Goal: Information Seeking & Learning: Find specific fact

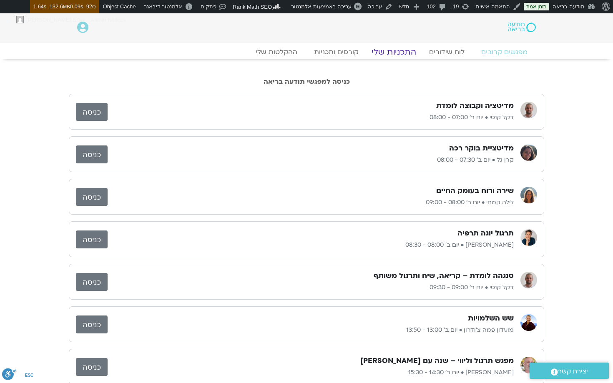
click at [403, 53] on link "התכניות שלי" at bounding box center [394, 52] width 65 height 10
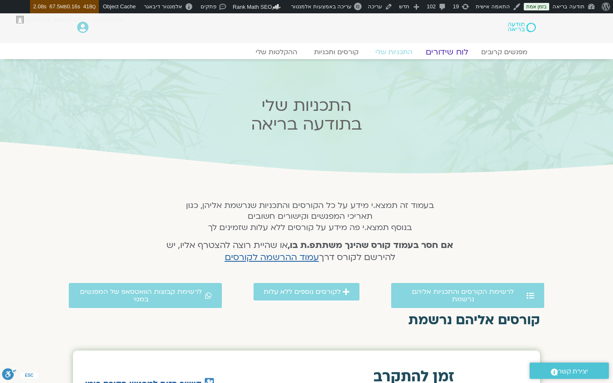
click at [448, 50] on link "לוח שידורים" at bounding box center [447, 52] width 63 height 10
click at [336, 52] on link "קורסים ותכניות" at bounding box center [336, 52] width 73 height 10
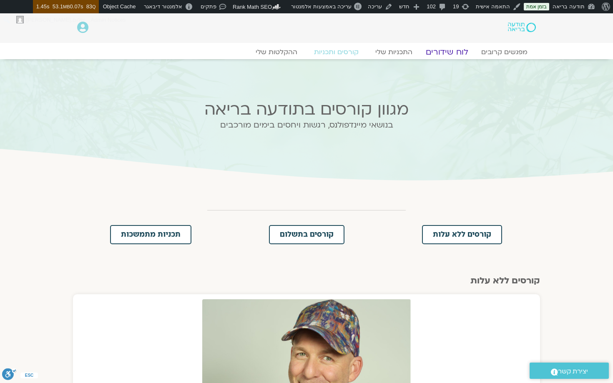
click at [446, 55] on link "לוח שידורים" at bounding box center [447, 52] width 63 height 10
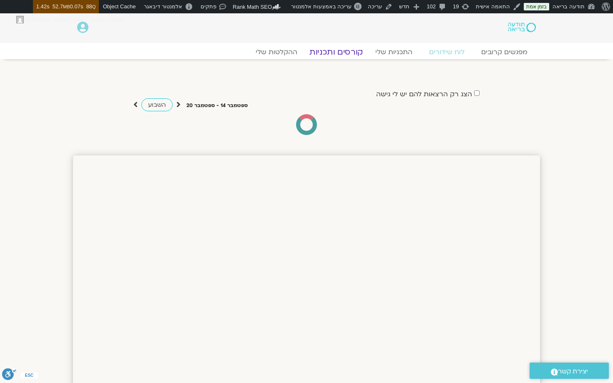
click at [345, 52] on link "קורסים ותכניות" at bounding box center [336, 52] width 73 height 10
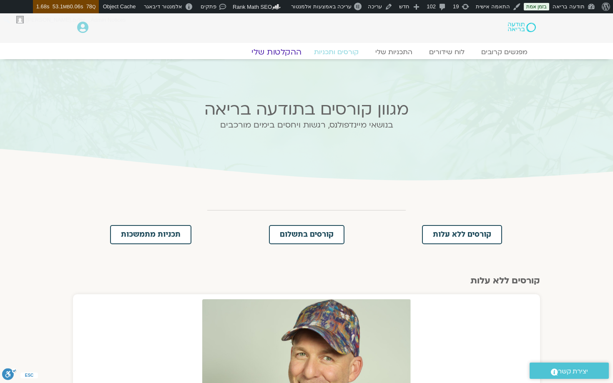
click at [287, 51] on link "ההקלטות שלי" at bounding box center [277, 52] width 70 height 10
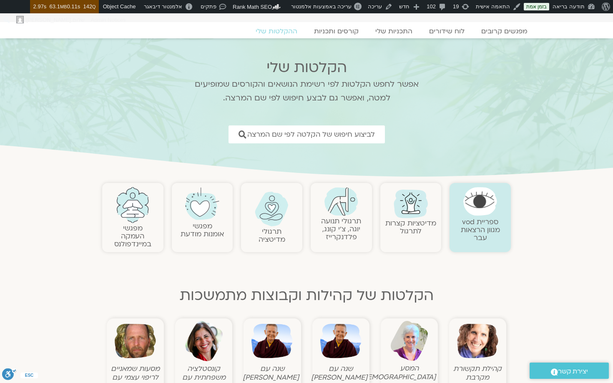
scroll to position [25, 0]
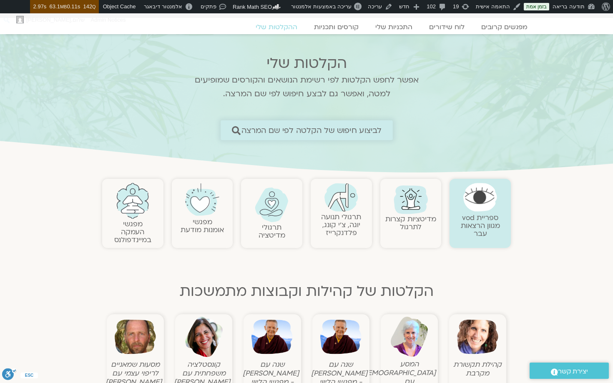
click at [353, 131] on span "לביצוע חיפוש של הקלטה לפי שם המרצה" at bounding box center [311, 130] width 141 height 9
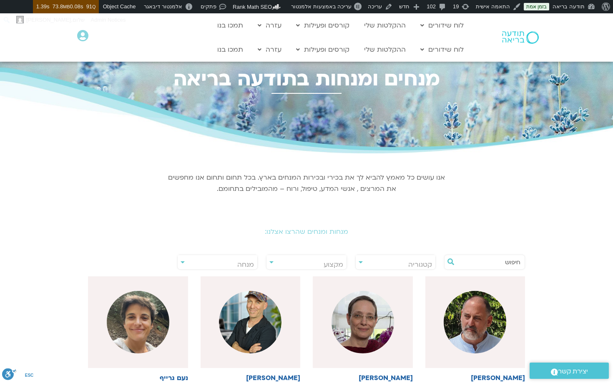
click at [461, 264] on input "text" at bounding box center [488, 262] width 63 height 14
type input "j"
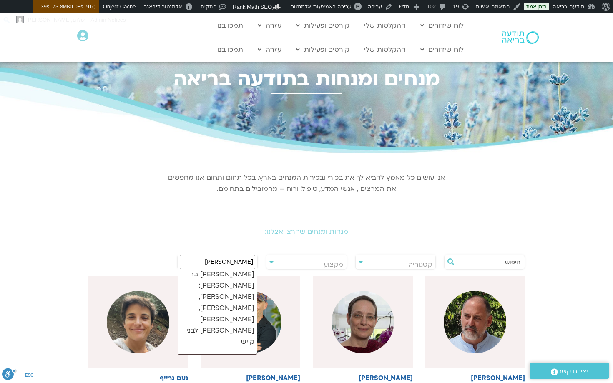
scroll to position [83, 0]
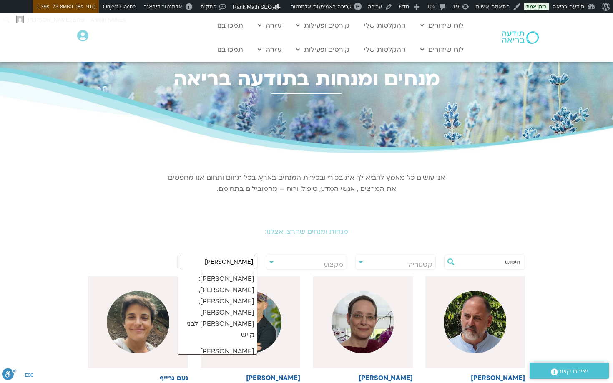
type input "חן"
select select "****"
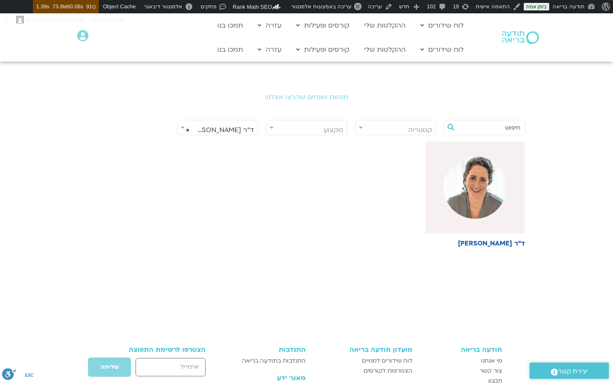
scroll to position [228, 0]
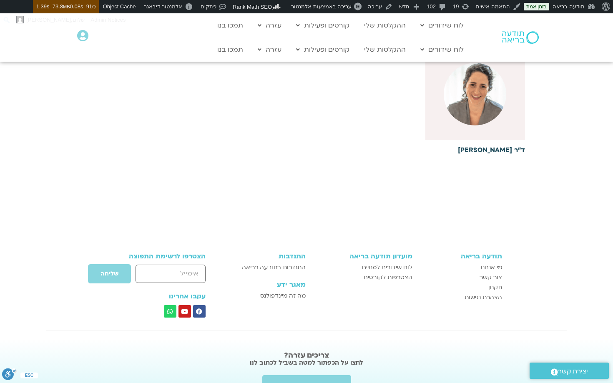
click at [503, 117] on div at bounding box center [475, 94] width 100 height 92
click at [467, 125] on div at bounding box center [475, 94] width 100 height 92
click at [474, 127] on div at bounding box center [475, 94] width 100 height 92
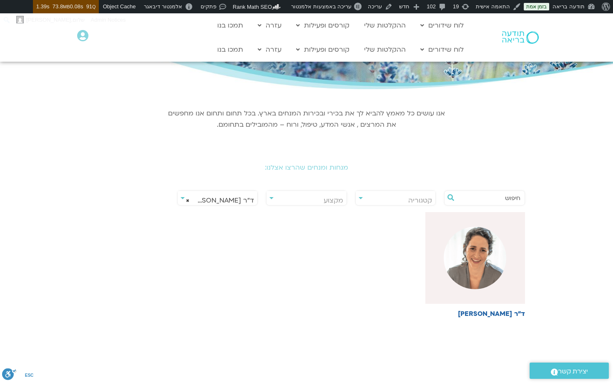
scroll to position [43, 0]
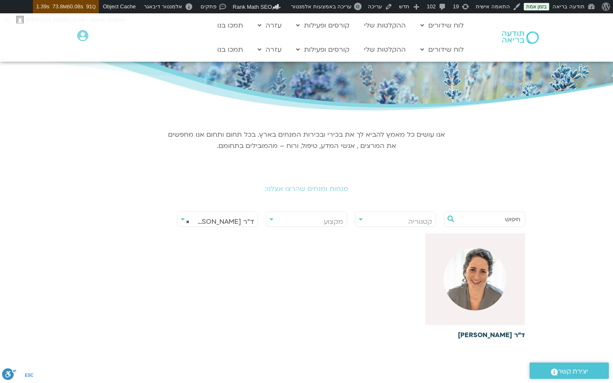
click at [476, 268] on img at bounding box center [475, 279] width 63 height 63
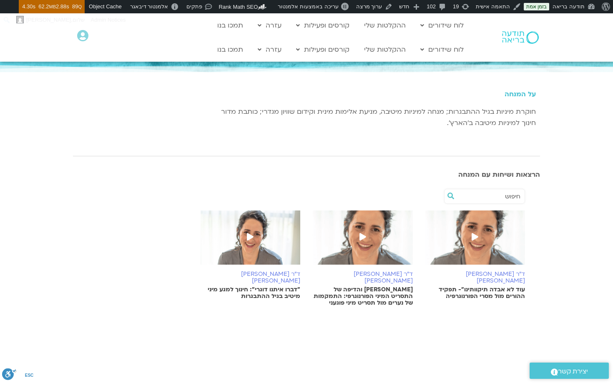
scroll to position [69, 0]
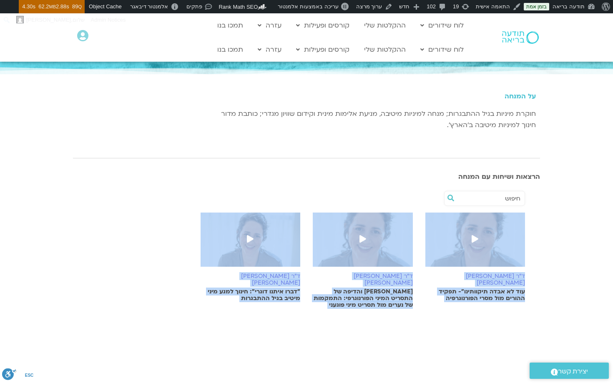
drag, startPoint x: 534, startPoint y: 213, endPoint x: 194, endPoint y: 323, distance: 357.6
click at [194, 323] on body "אודות וורדפרס אודות וורדפרס Get Involved [DOMAIN_NAME] תיעוד Learn WordPress תמ…" at bounding box center [306, 264] width 613 height 641
copy body "ד"ר [PERSON_NAME] [PERSON_NAME] עוד לא אבדה תיקוותינו"- תפקיד ההורים מול מסרי ה…"
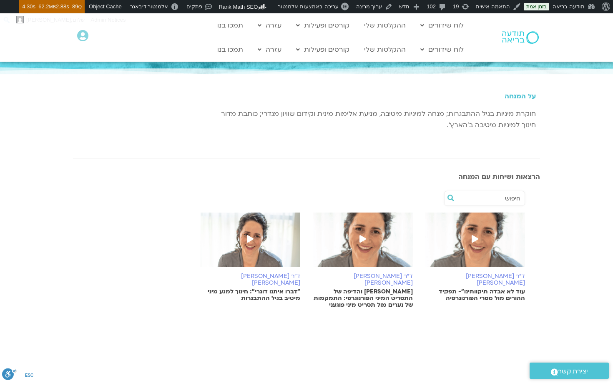
click at [335, 205] on div at bounding box center [307, 198] width 446 height 19
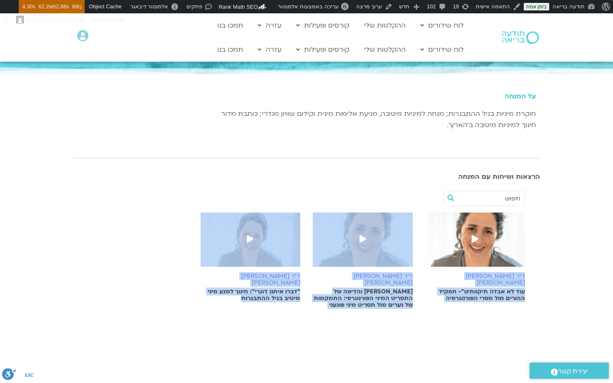
drag, startPoint x: 526, startPoint y: 279, endPoint x: 239, endPoint y: 294, distance: 288.2
click at [239, 294] on div "ד"ר [PERSON_NAME] [PERSON_NAME] עוד לא אבדה תיקוותינו"- תפקיד ההורים מול מסרי ה…" at bounding box center [307, 266] width 450 height 109
copy div "ד"ר [PERSON_NAME] [PERSON_NAME] עוד לא אבדה תיקוותינו"- תפקיד ההורים מול מסרי ה…"
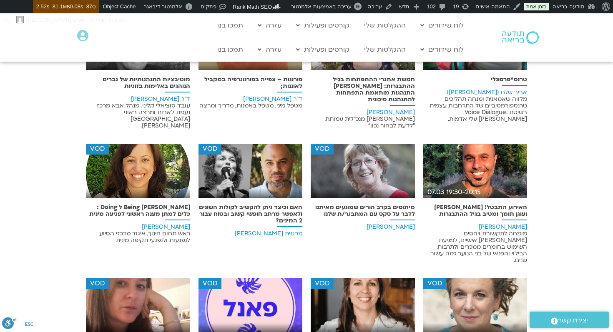
scroll to position [4, 0]
